Goal: Task Accomplishment & Management: Complete application form

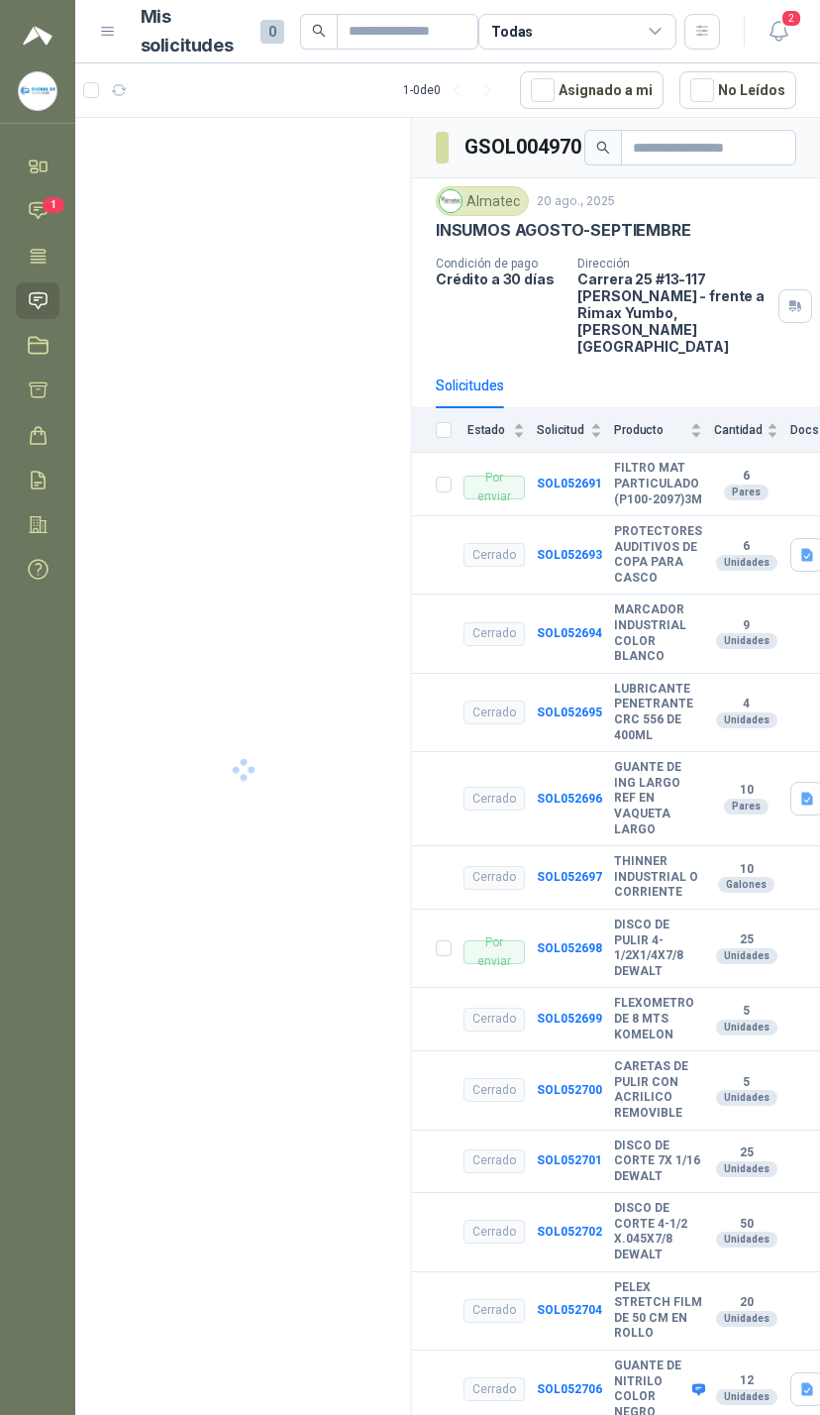
click at [46, 215] on icon at bounding box center [38, 210] width 21 height 21
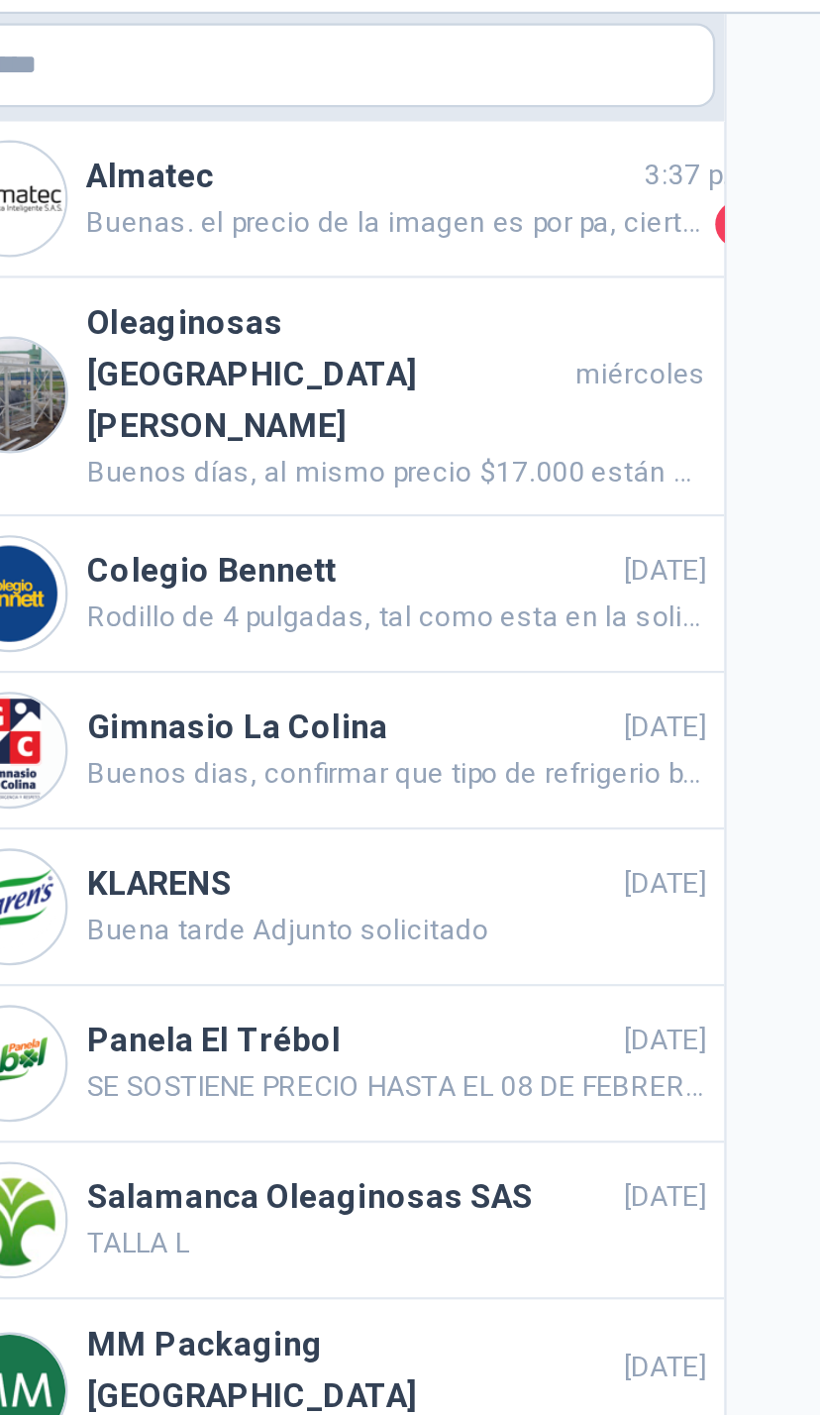
click at [378, 123] on span "3:37 p.m." at bounding box center [403, 132] width 50 height 19
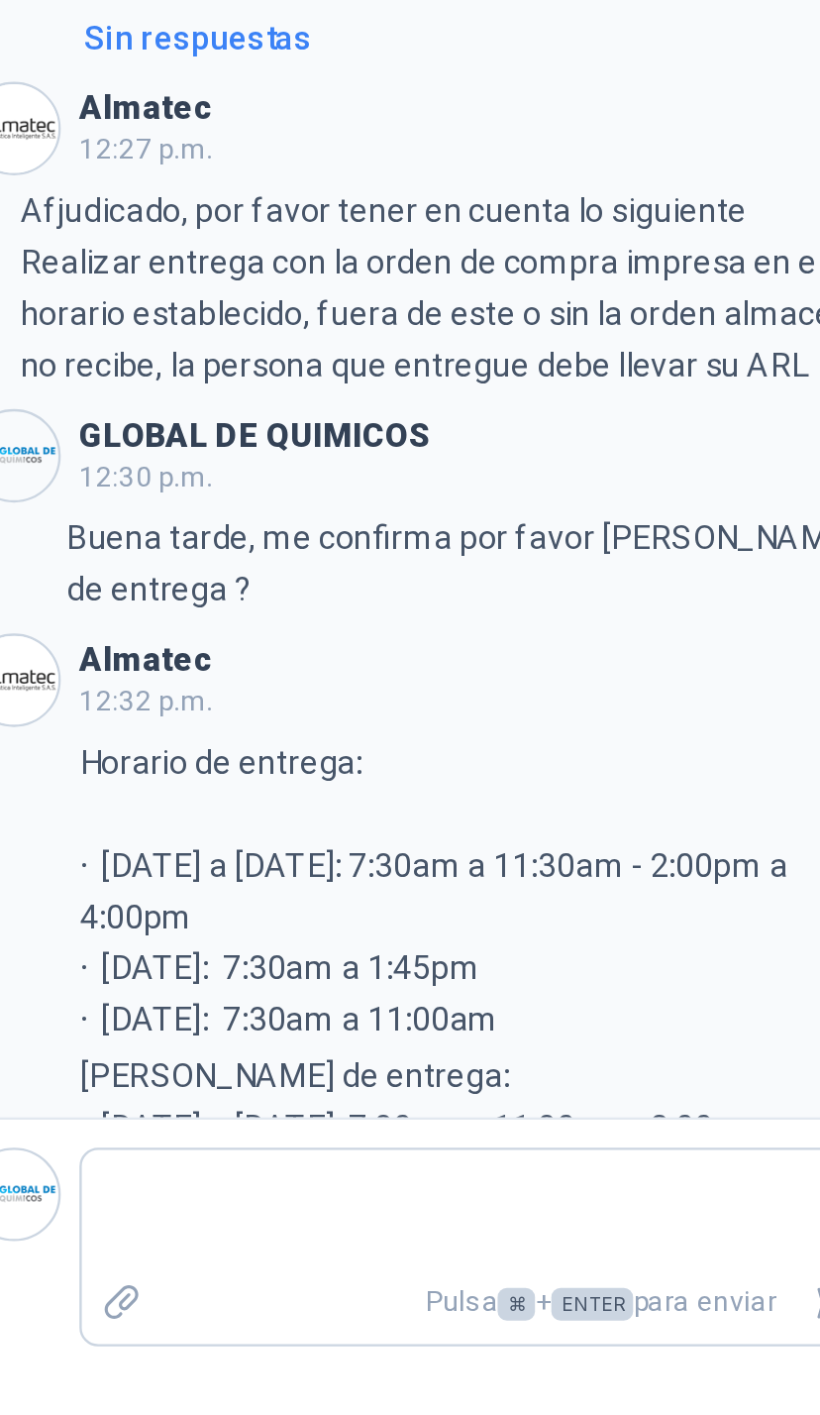
scroll to position [231, 0]
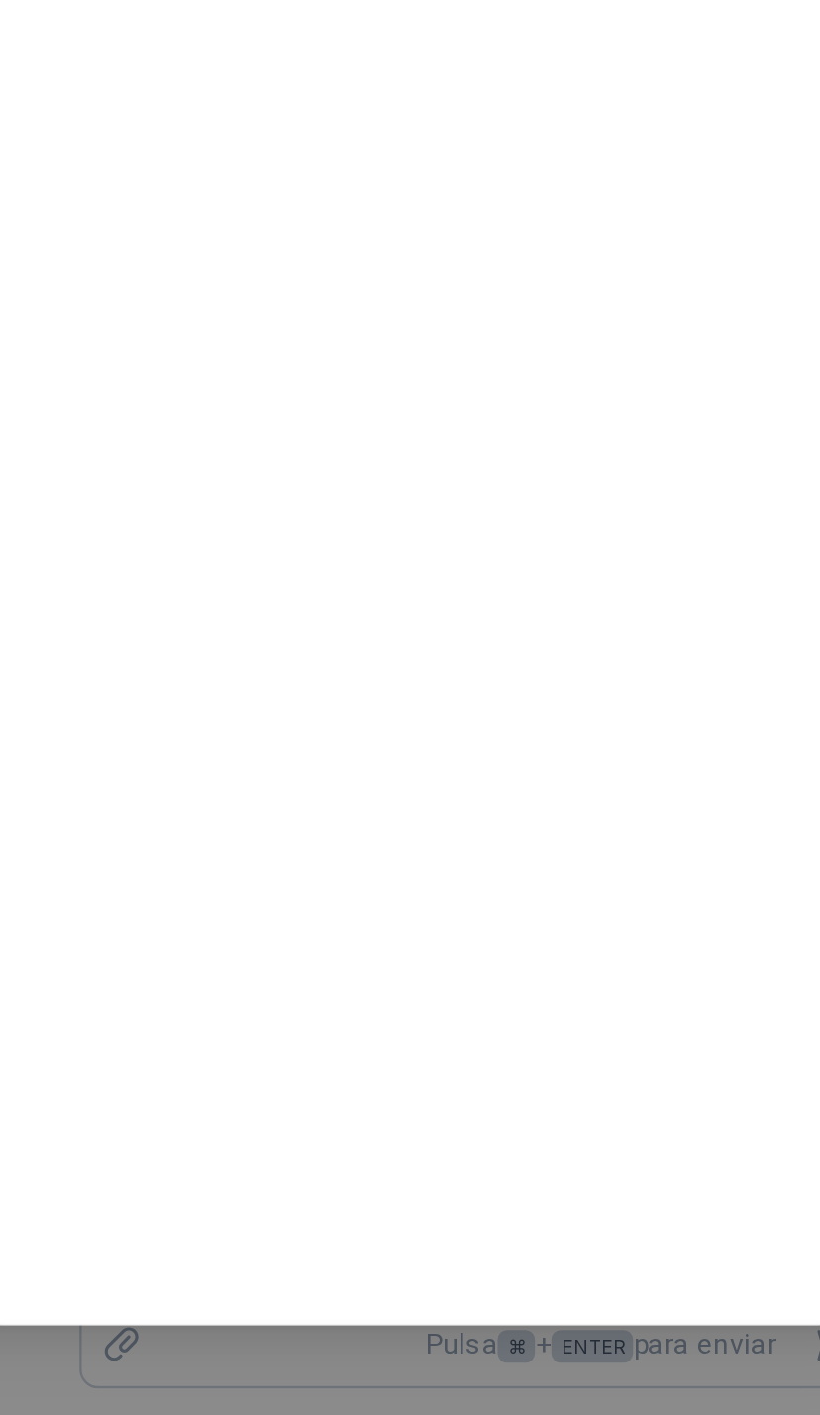
scroll to position [30, 0]
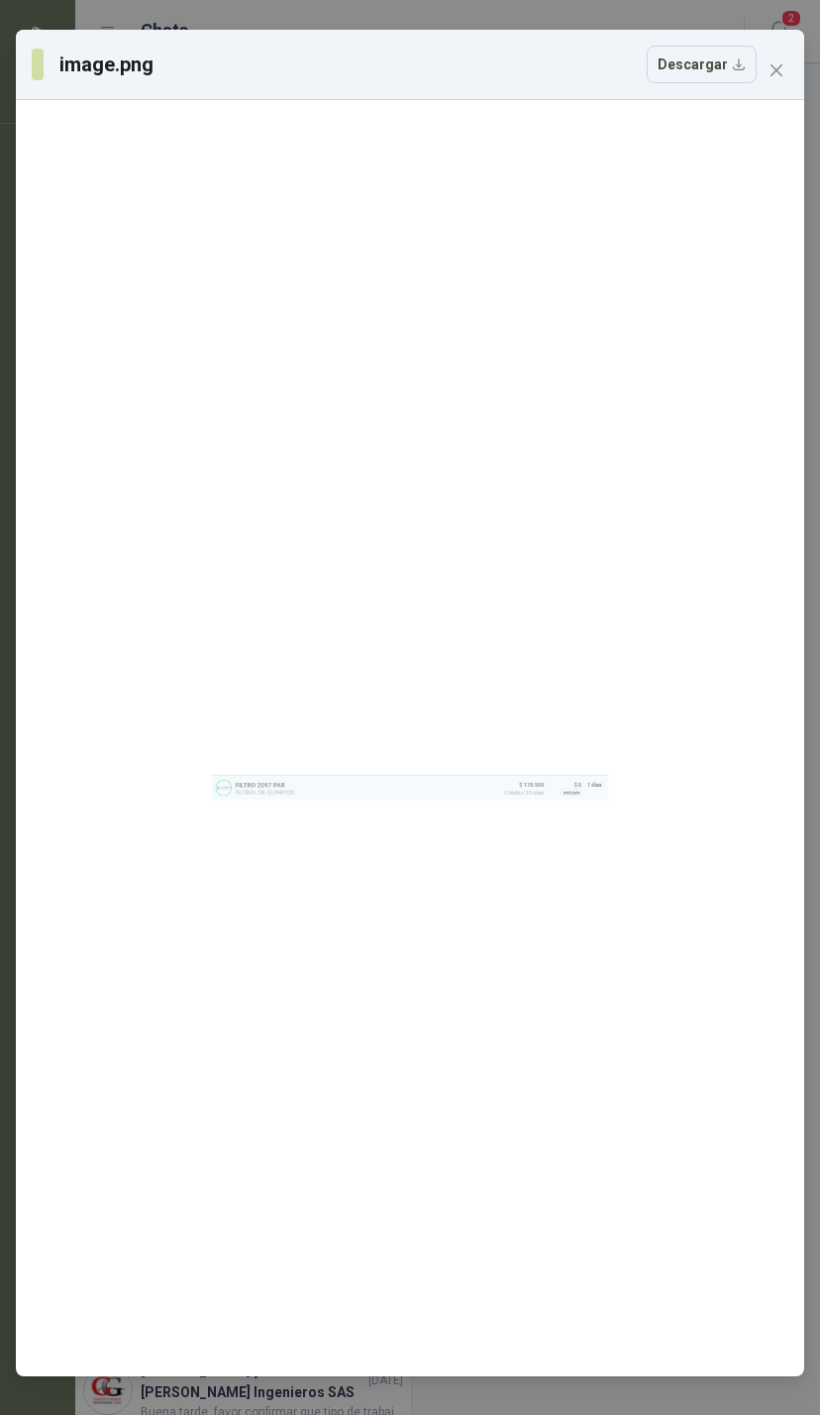
click at [785, 54] on button "Close" at bounding box center [777, 70] width 32 height 32
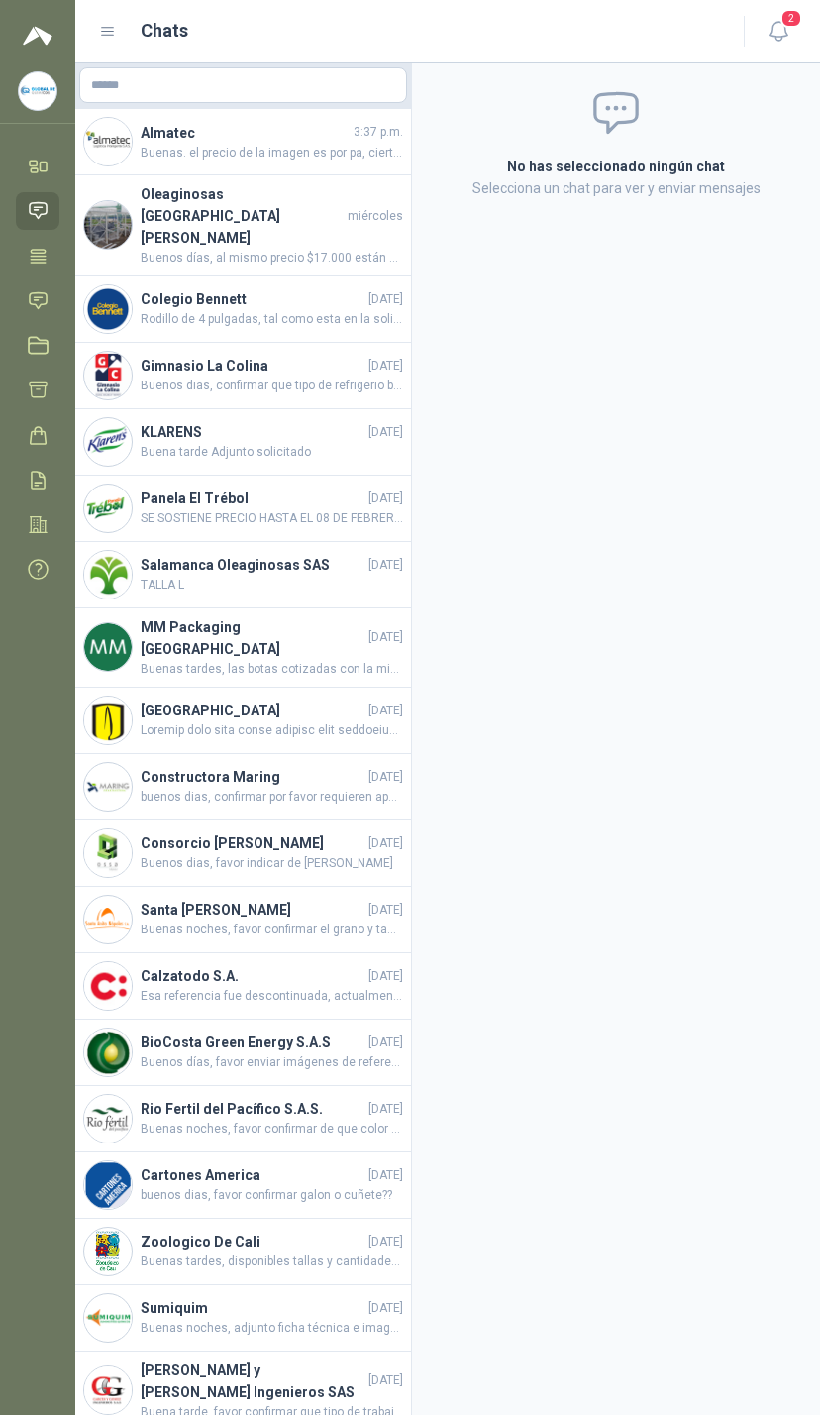
click at [799, 24] on span "2" at bounding box center [792, 18] width 22 height 19
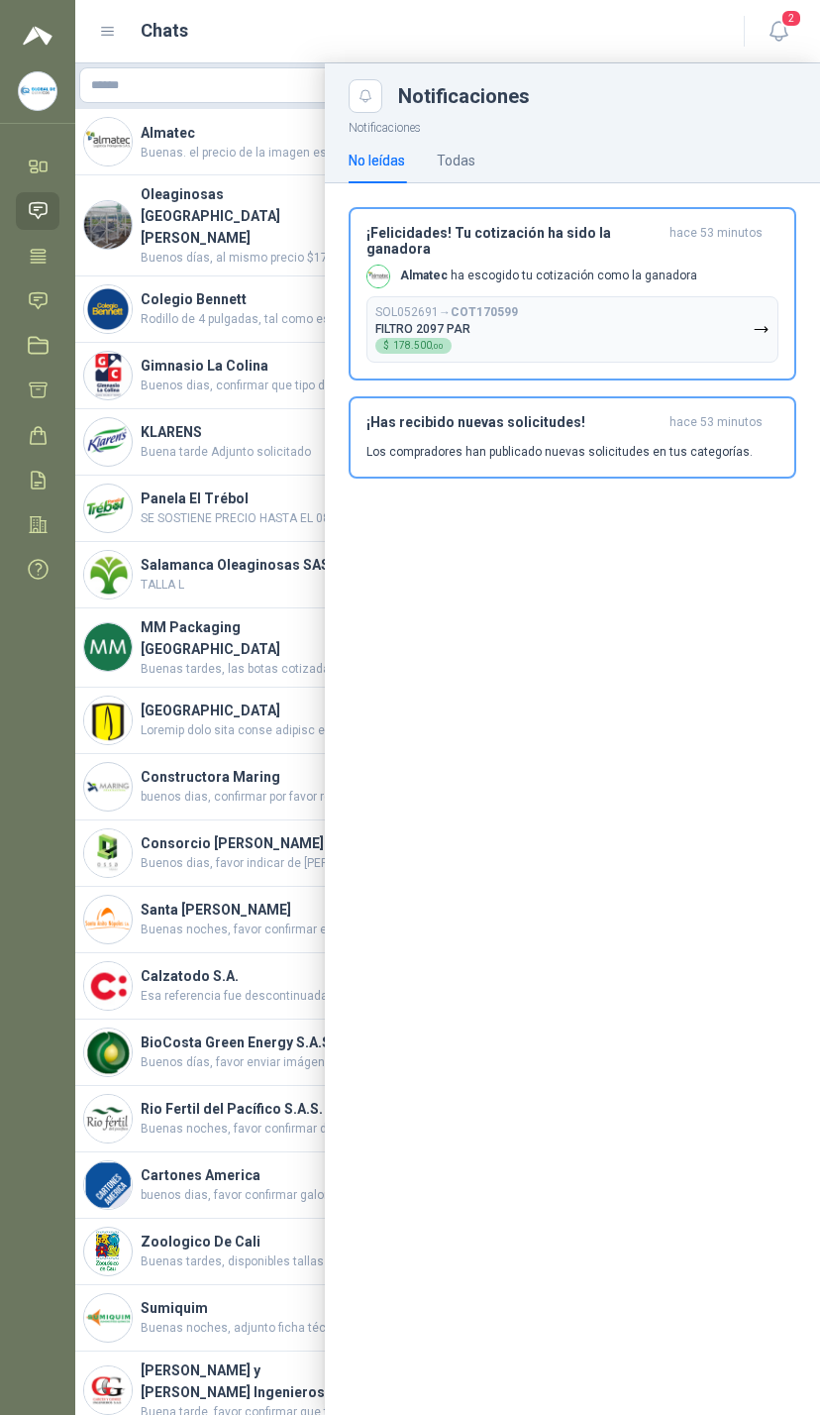
click at [568, 296] on button "SOL052691 → COT170599 FILTRO 2097 PAR $ 178.500 ,00" at bounding box center [573, 329] width 412 height 66
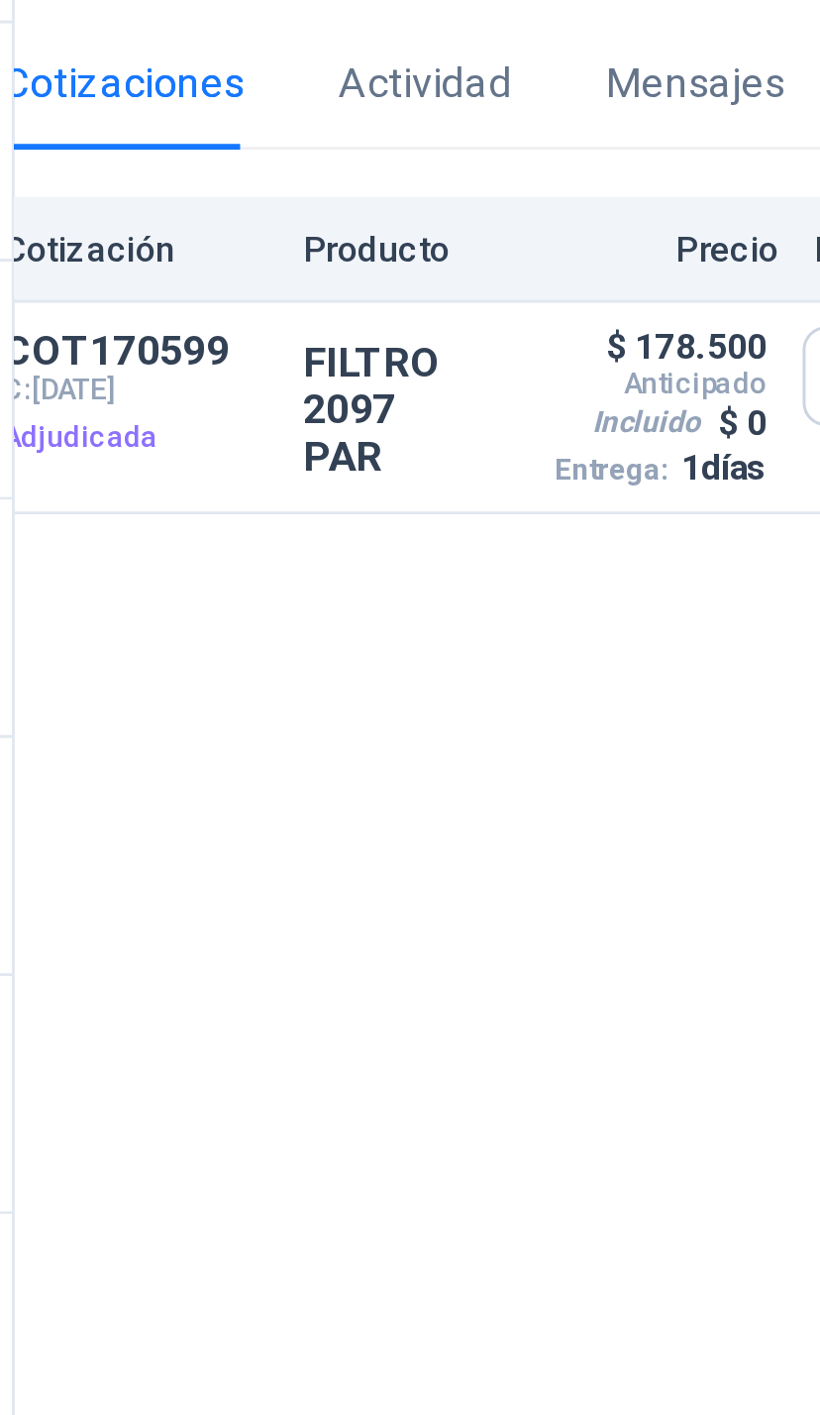
scroll to position [0, 29]
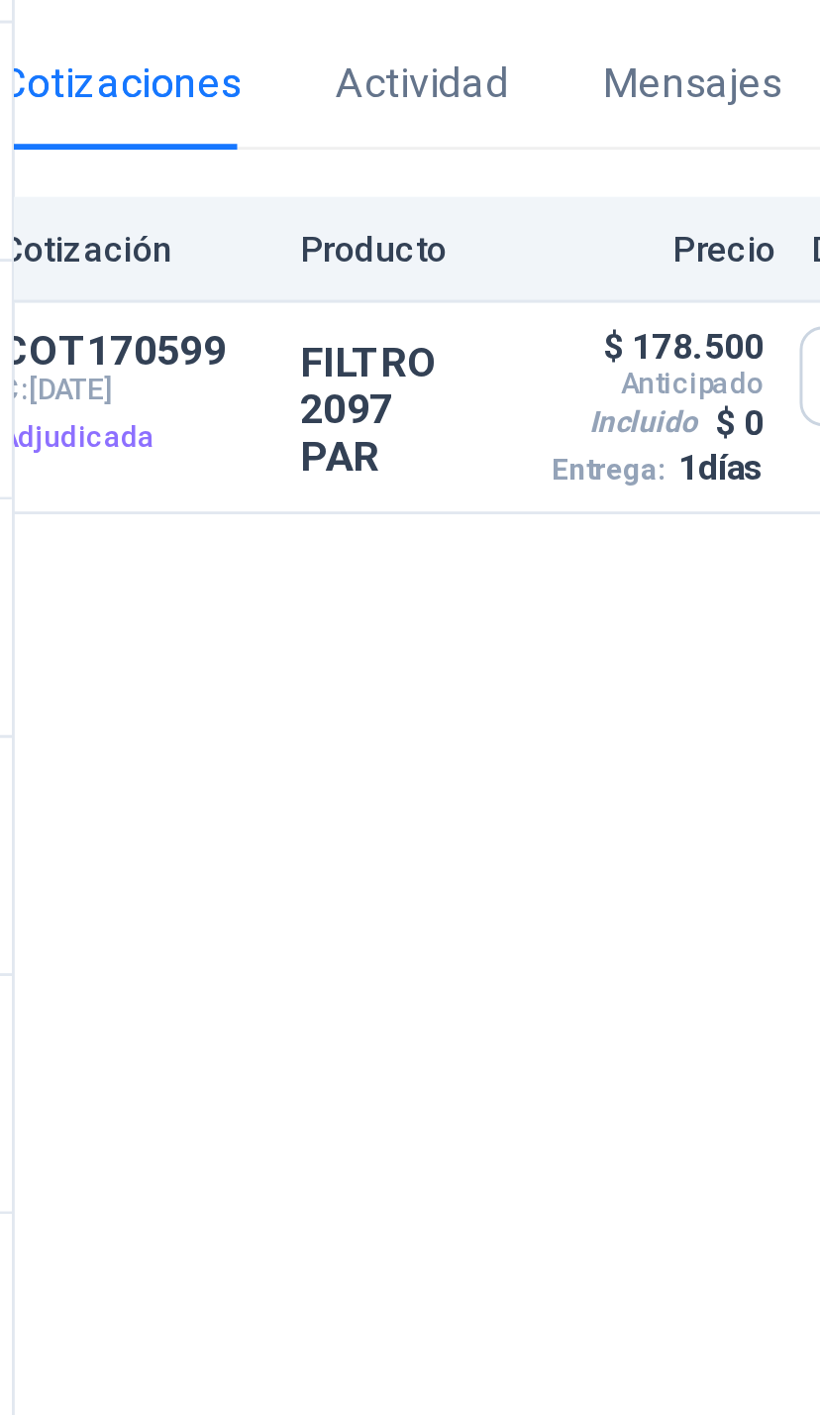
click at [0, 0] on button "Detalles" at bounding box center [0, 0] width 0 height 0
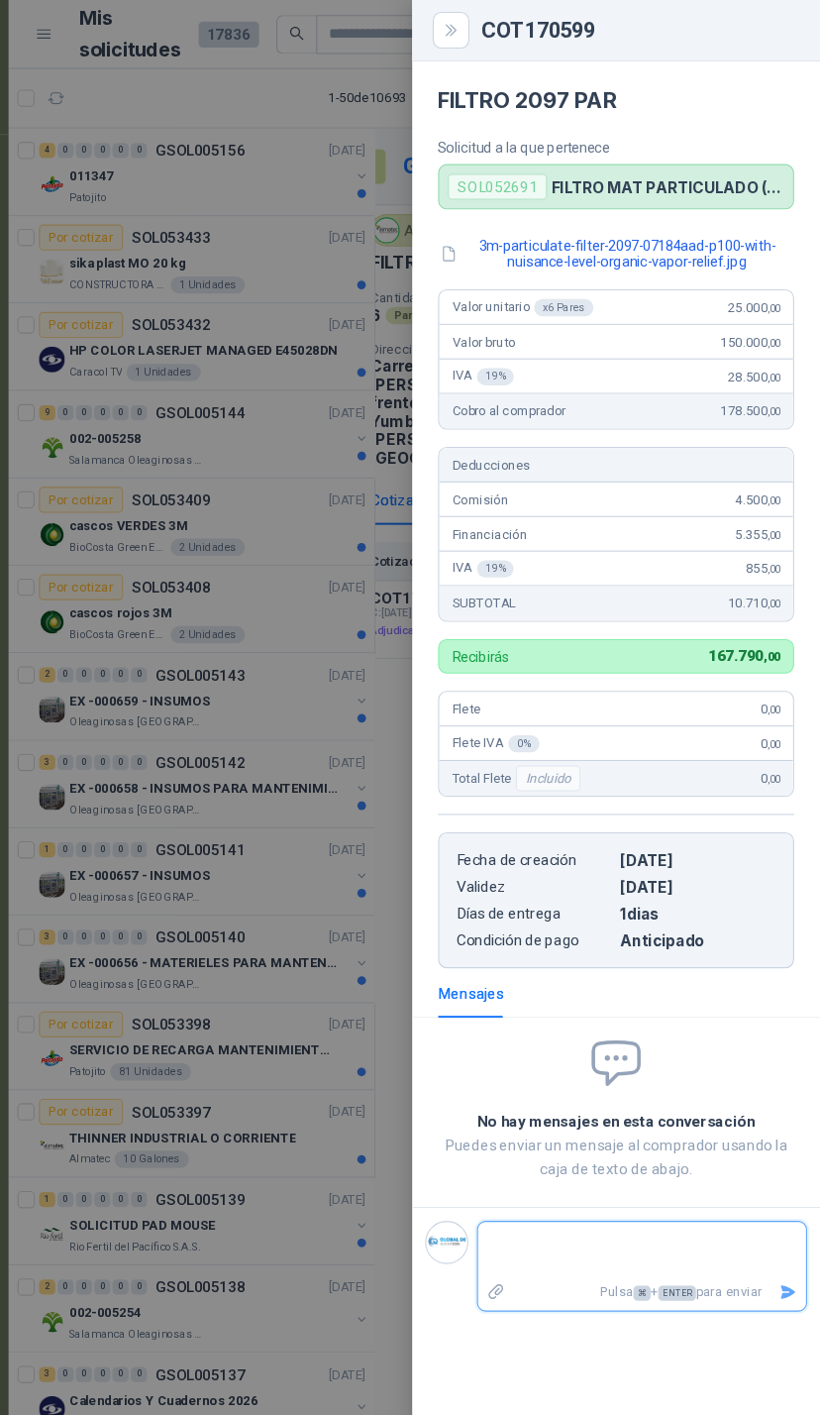
scroll to position [30, 0]
